Goal: Find specific page/section: Find specific page/section

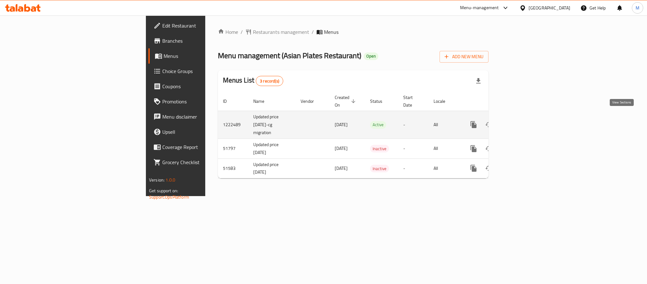
click at [523, 121] on icon "enhanced table" at bounding box center [520, 125] width 8 height 8
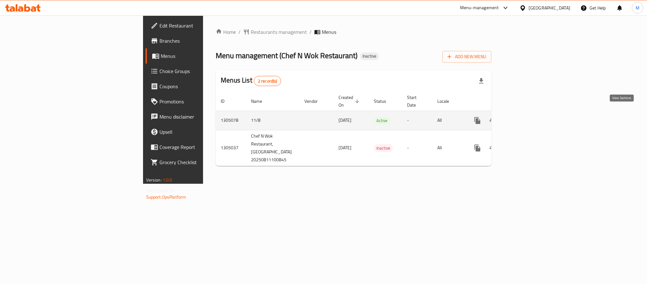
click at [527, 117] on icon "enhanced table" at bounding box center [523, 121] width 8 height 8
